Goal: Task Accomplishment & Management: Use online tool/utility

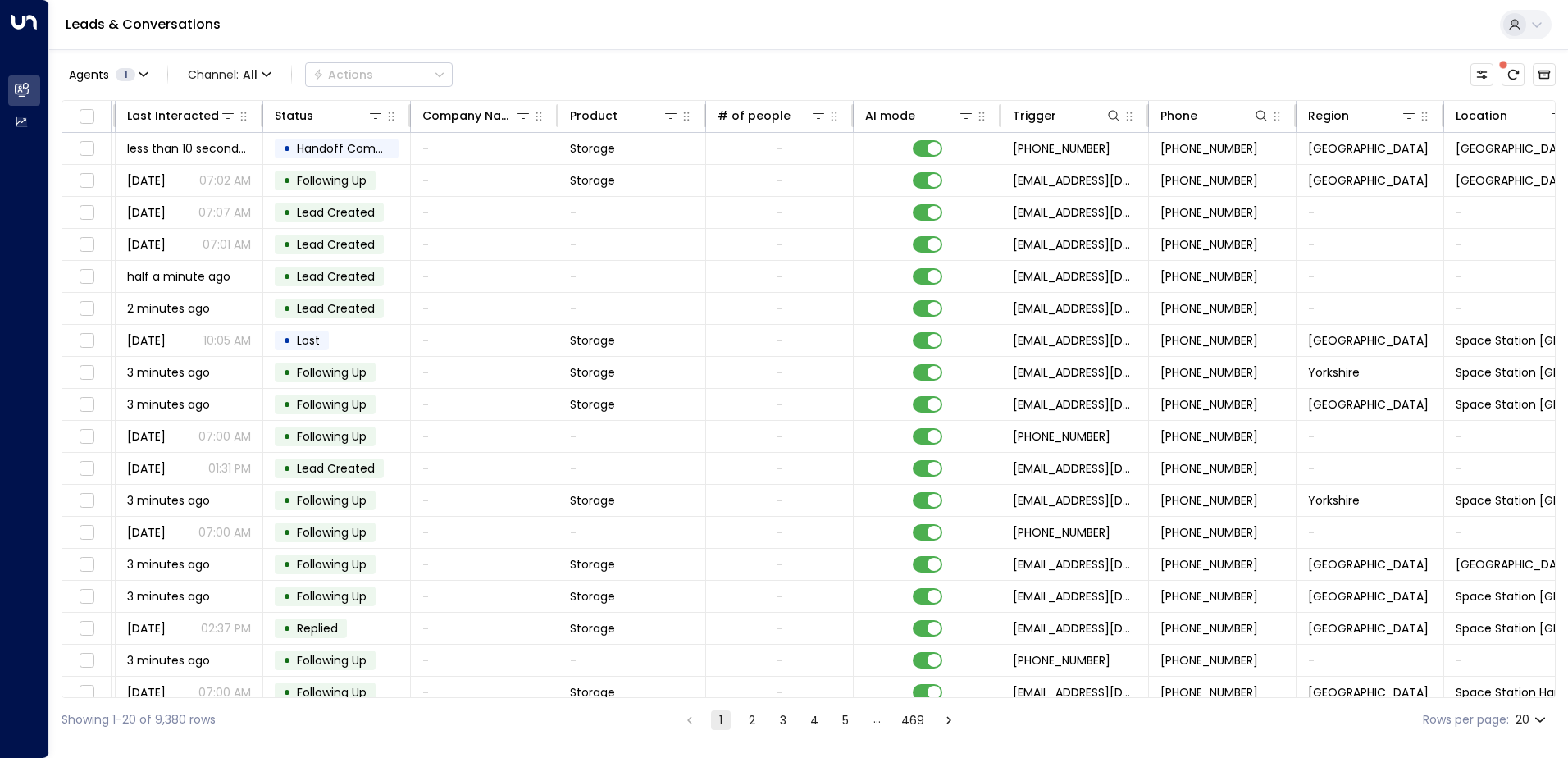
scroll to position [0, 618]
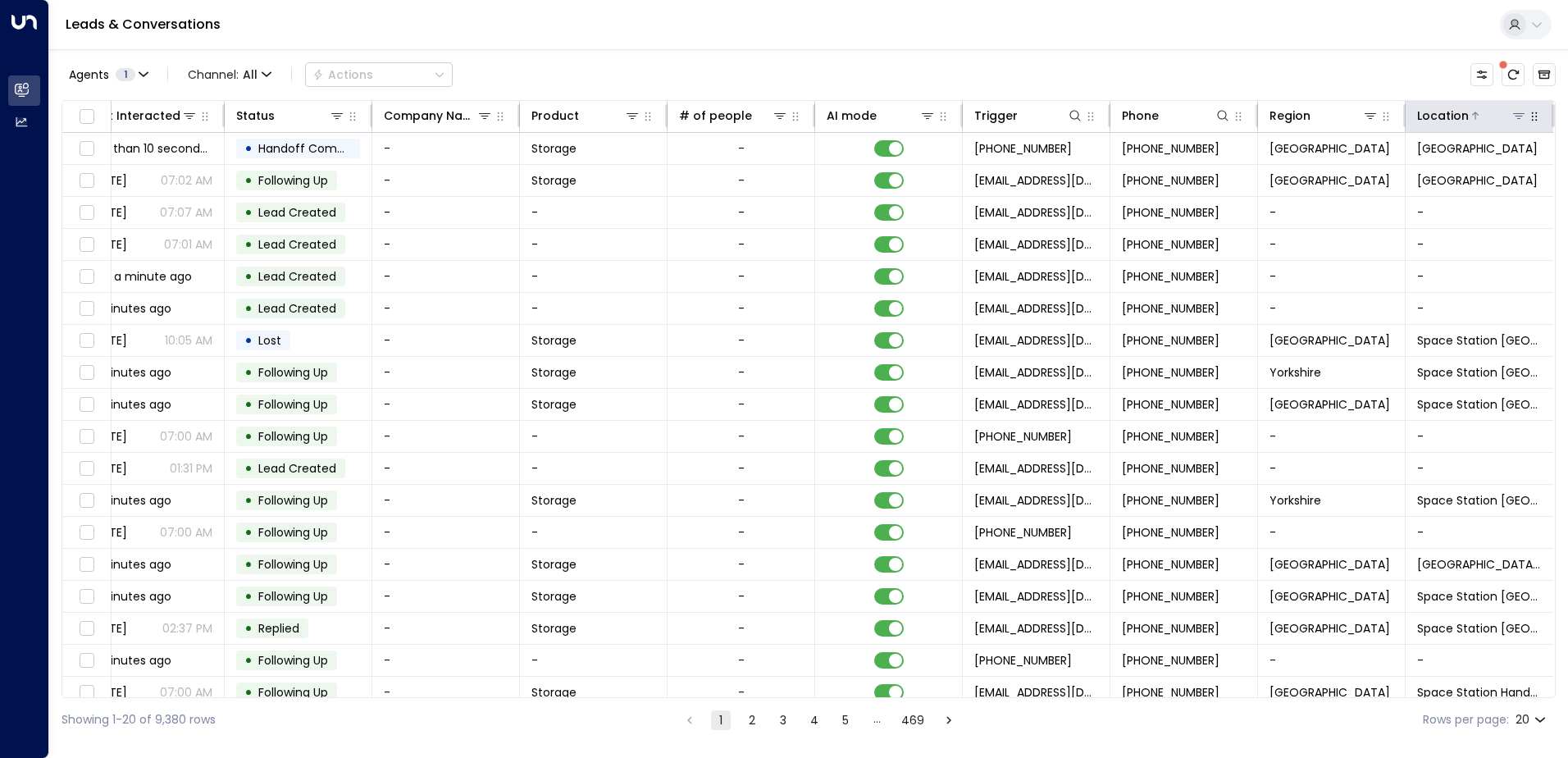
click at [1511, 112] on button at bounding box center [1519, 116] width 16 height 16
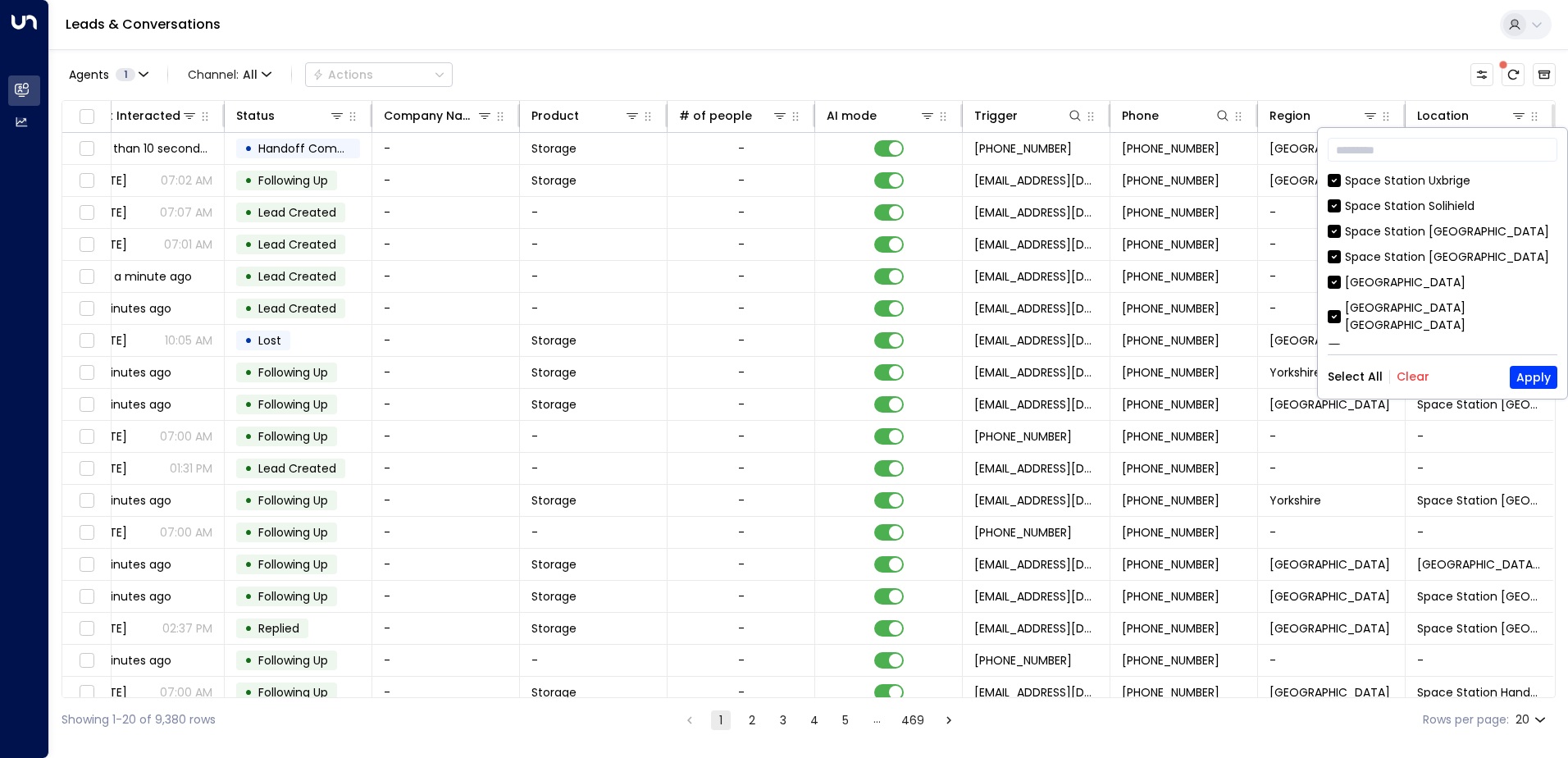
click at [1413, 371] on button "Clear" at bounding box center [1413, 376] width 33 height 13
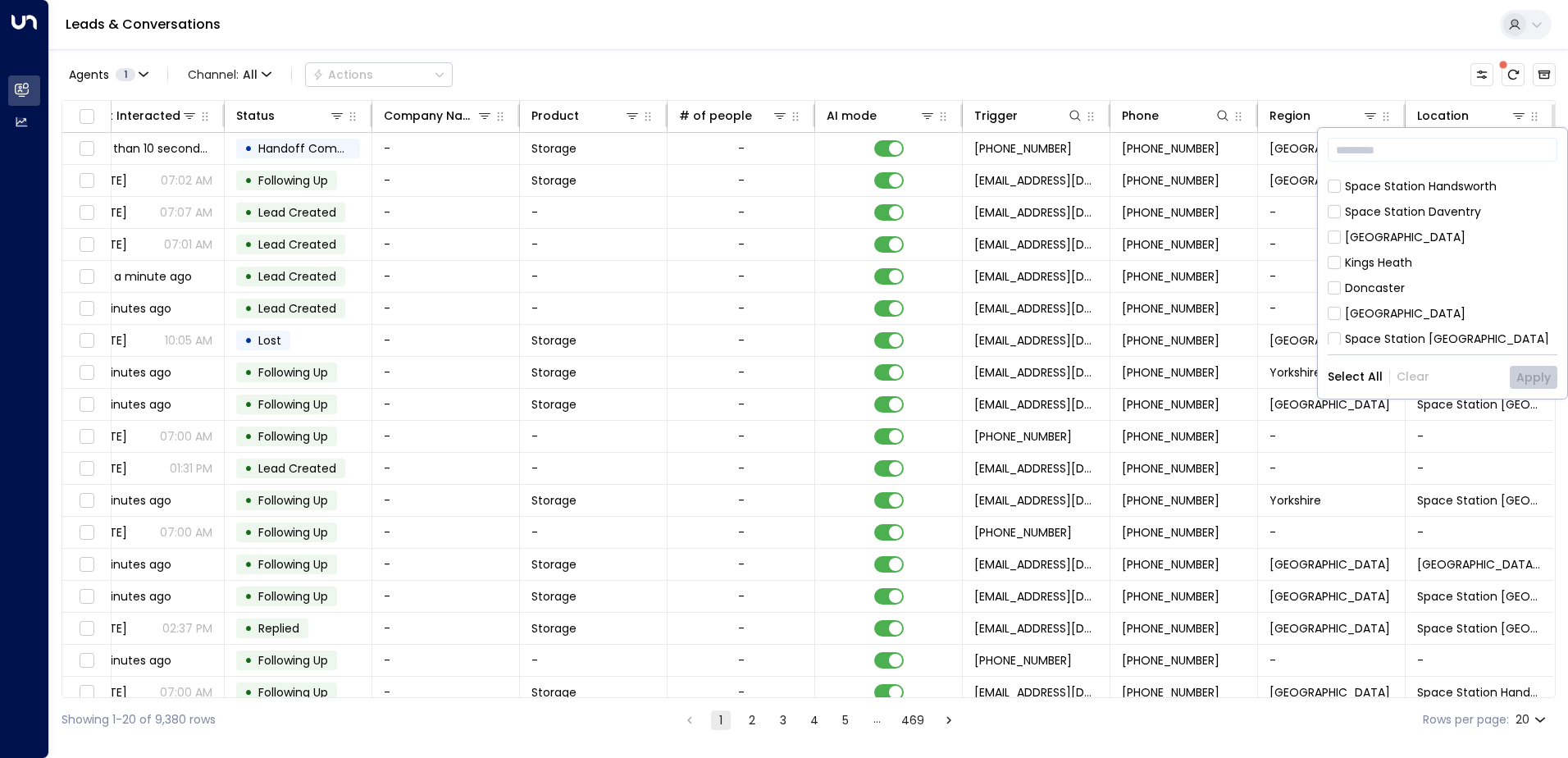
scroll to position [0, 0]
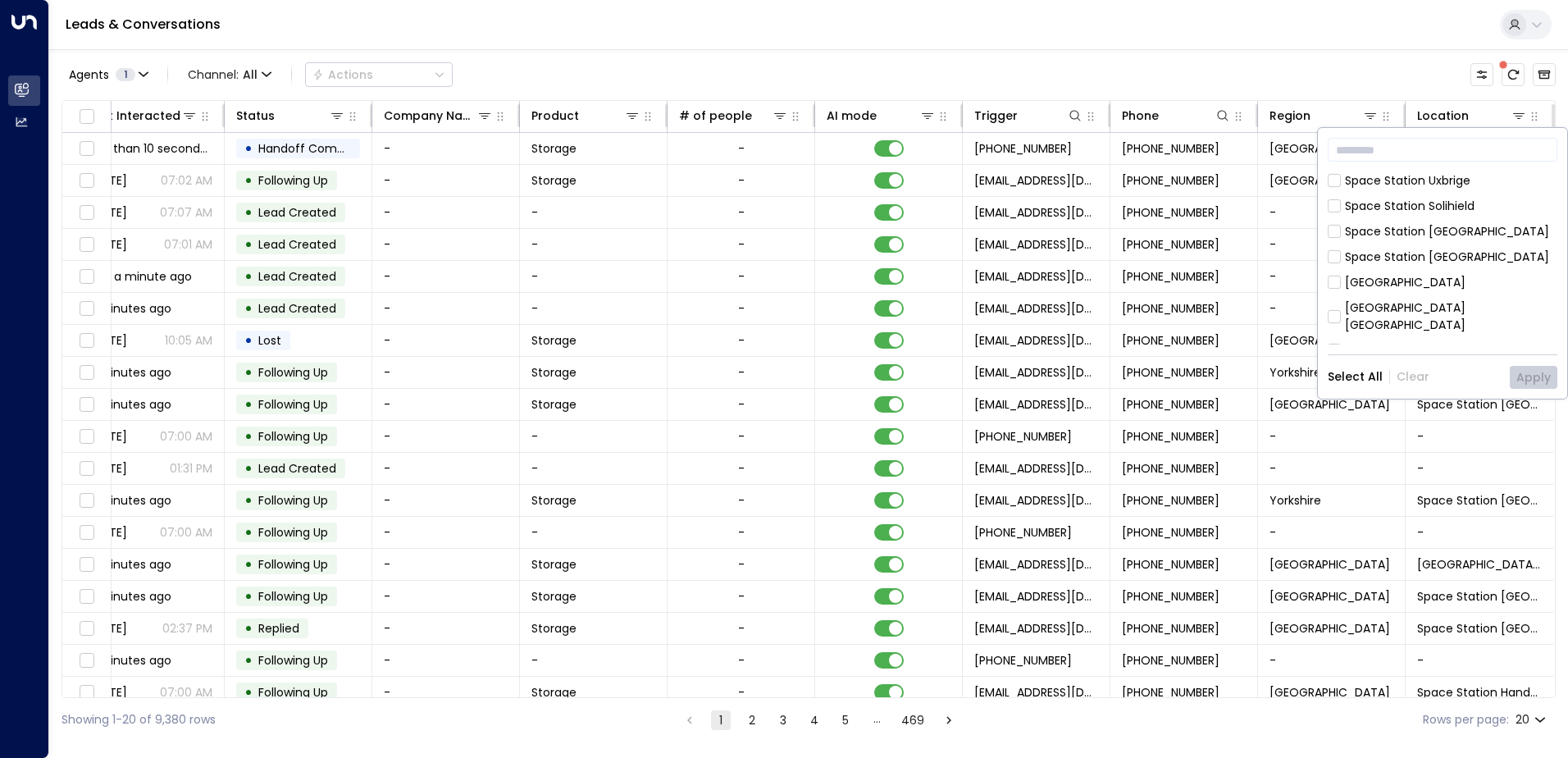
click at [1422, 277] on div "[GEOGRAPHIC_DATA]" at bounding box center [1405, 282] width 121 height 17
click at [1550, 376] on button "Apply" at bounding box center [1533, 377] width 47 height 23
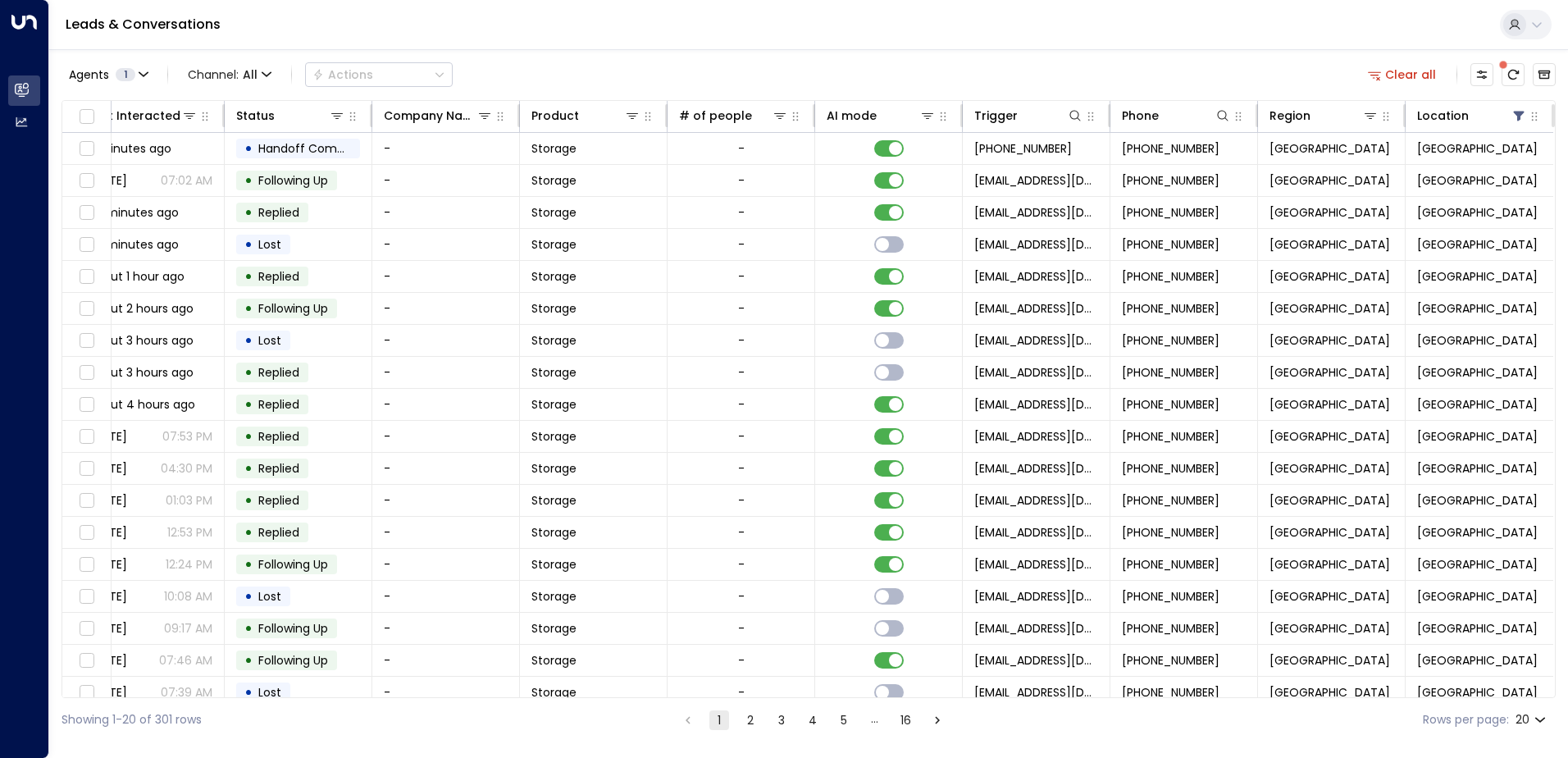
drag, startPoint x: 765, startPoint y: 693, endPoint x: 757, endPoint y: 693, distance: 8.0
click at [757, 693] on div "Lead Email Lead Name Last Interacted Status Company Name Product # of people AI…" at bounding box center [809, 399] width 1495 height 598
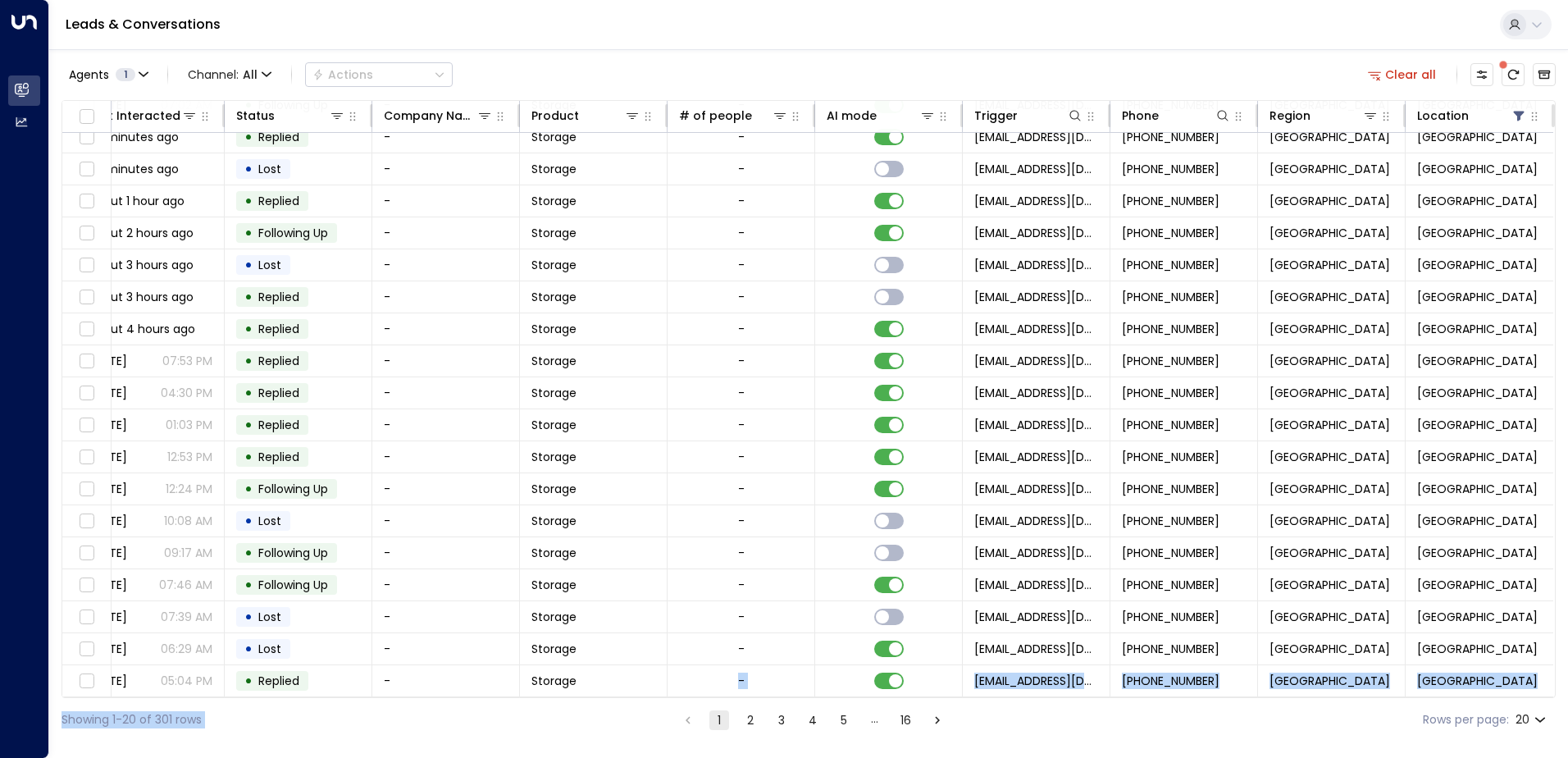
drag, startPoint x: 762, startPoint y: 699, endPoint x: 679, endPoint y: 697, distance: 83.0
click at [679, 697] on div "Agents 1 Channel: All Actions Clear all Lead Email Lead Name Last Interacted St…" at bounding box center [809, 395] width 1495 height 693
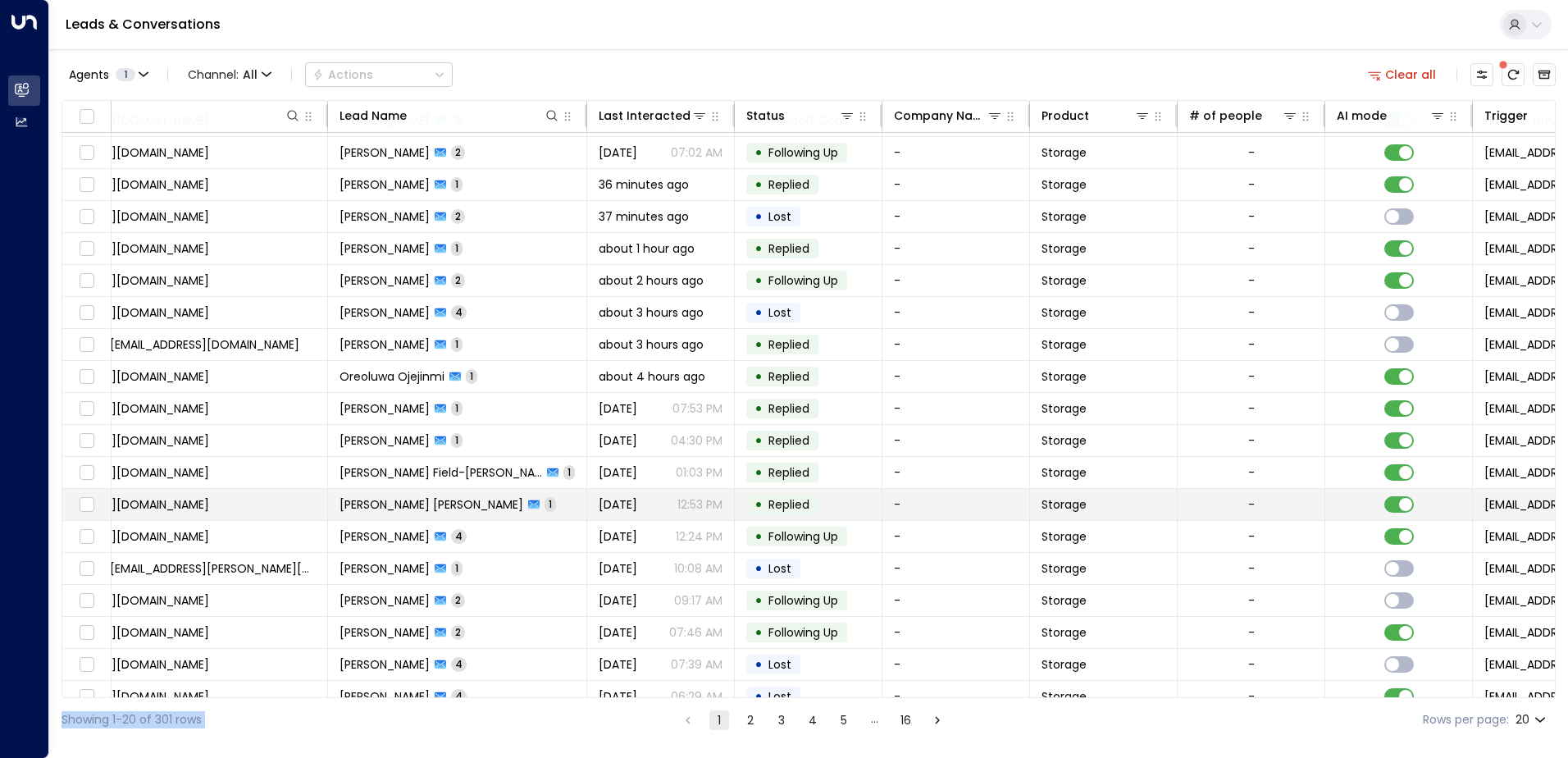
scroll to position [0, 103]
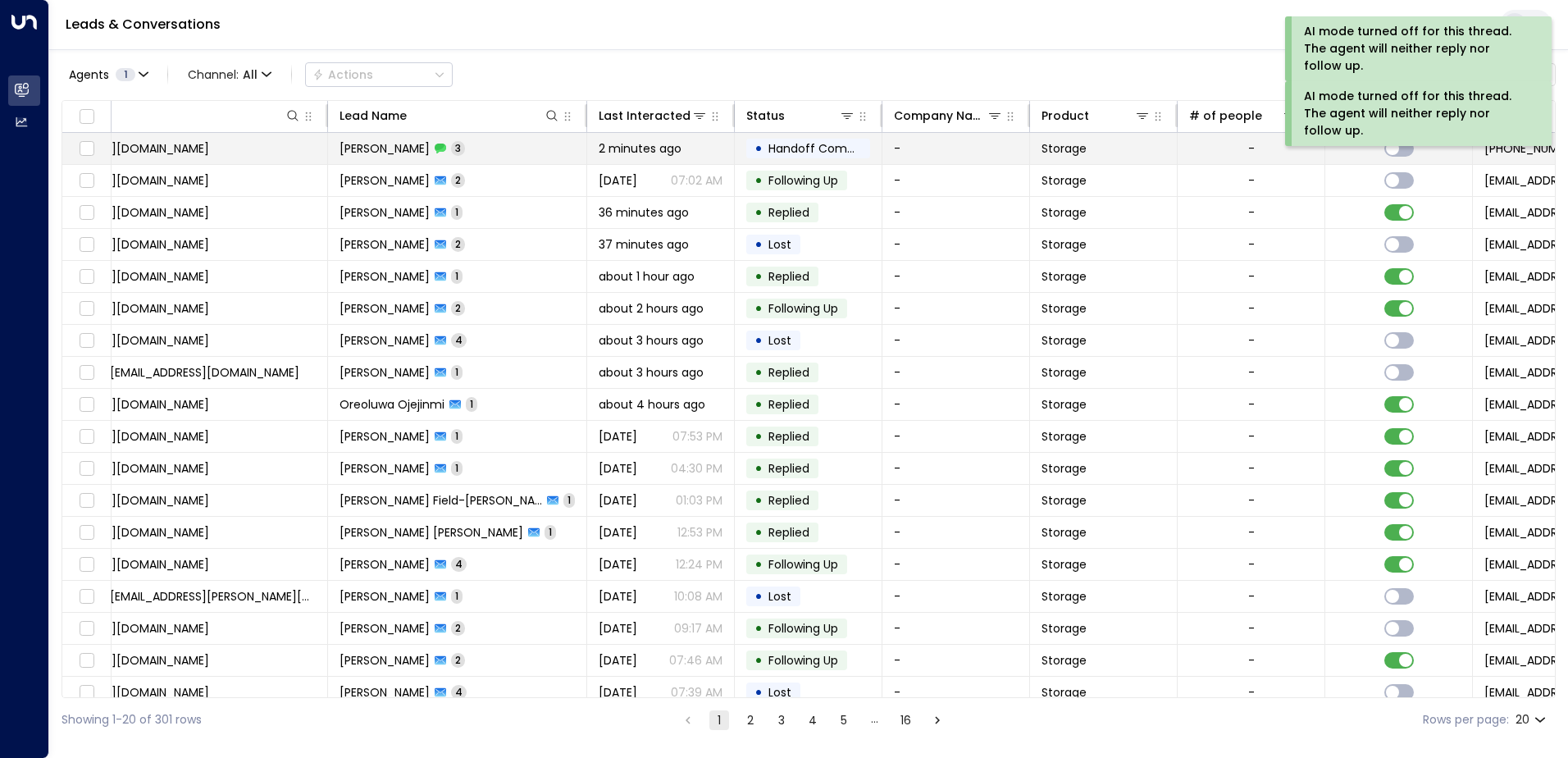
click at [508, 156] on td "[PERSON_NAME] 3" at bounding box center [457, 148] width 259 height 31
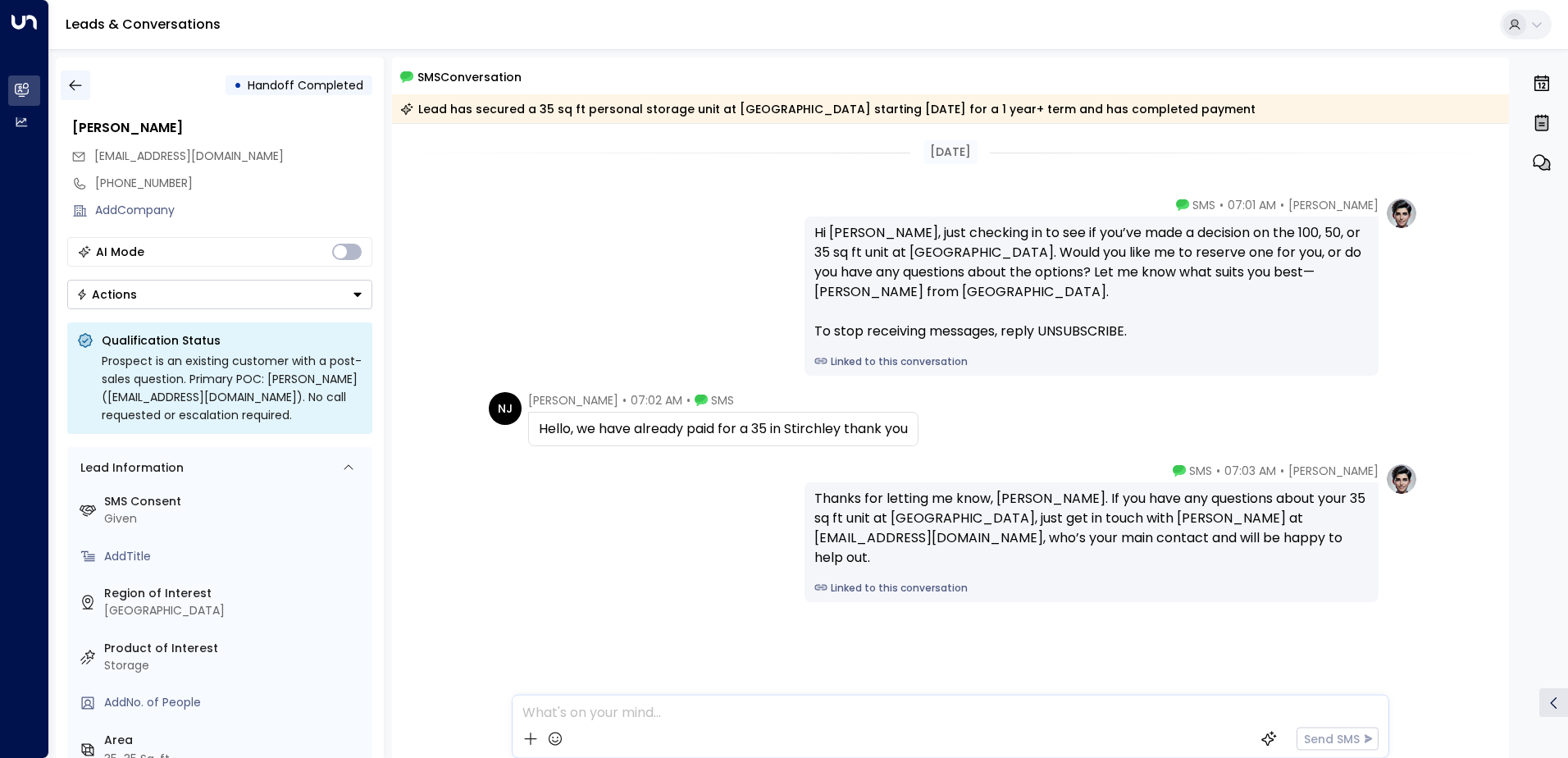
click at [85, 82] on button "button" at bounding box center [75, 85] width 30 height 30
